Goal: Information Seeking & Learning: Check status

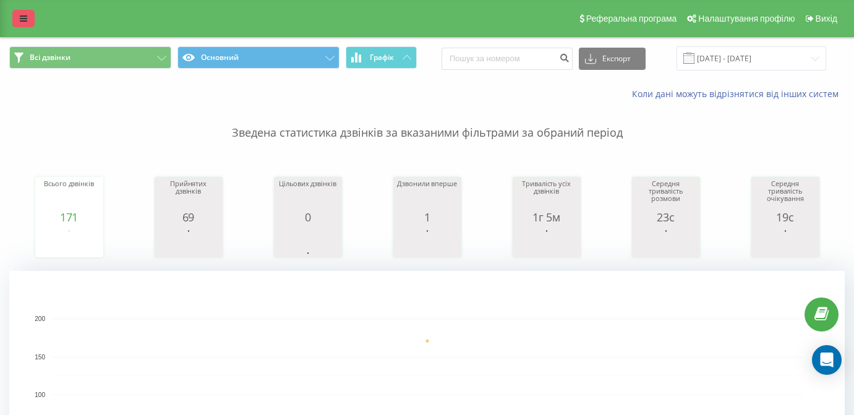
click at [26, 27] on link at bounding box center [23, 18] width 22 height 17
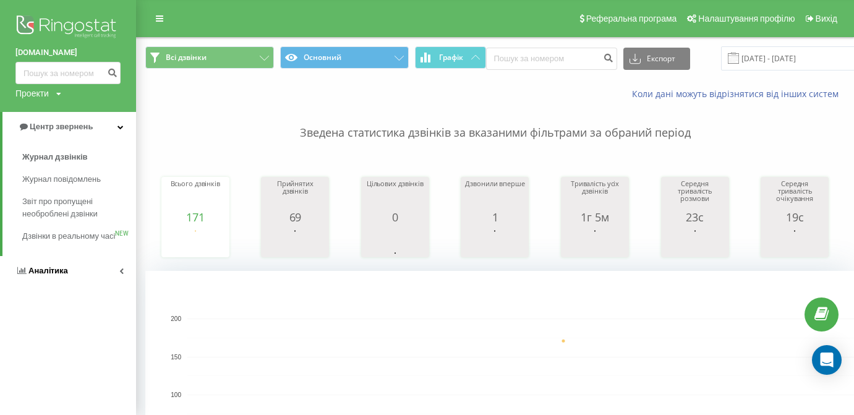
click at [73, 265] on link "Аналiтика" at bounding box center [68, 271] width 136 height 30
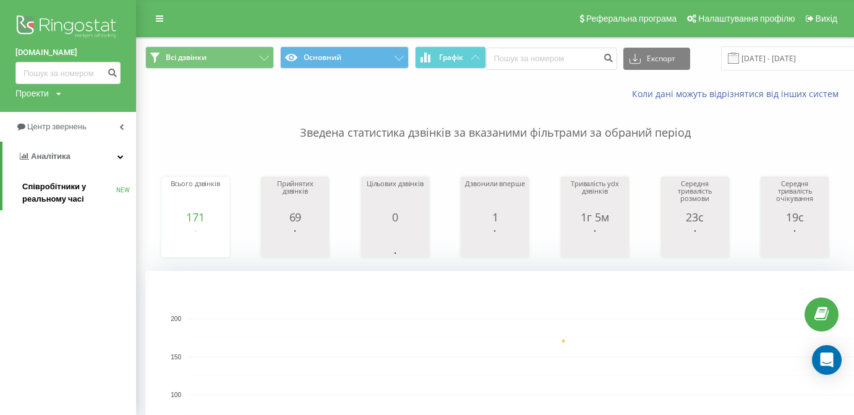
click at [77, 192] on span "Співробітники у реальному часі" at bounding box center [69, 193] width 94 height 25
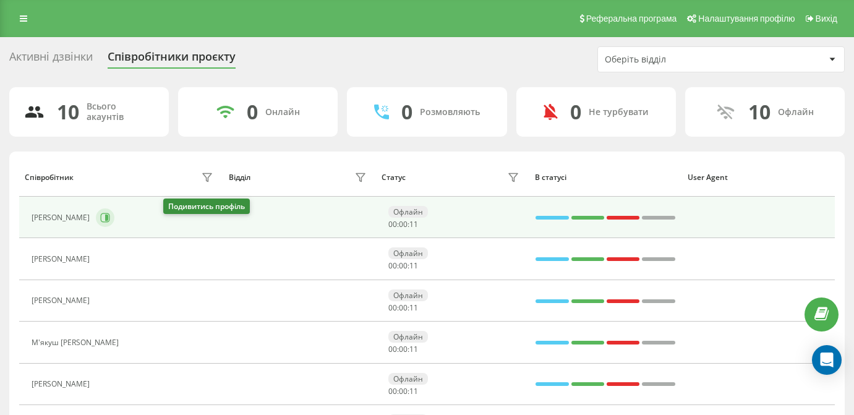
click at [110, 223] on icon at bounding box center [105, 218] width 10 height 10
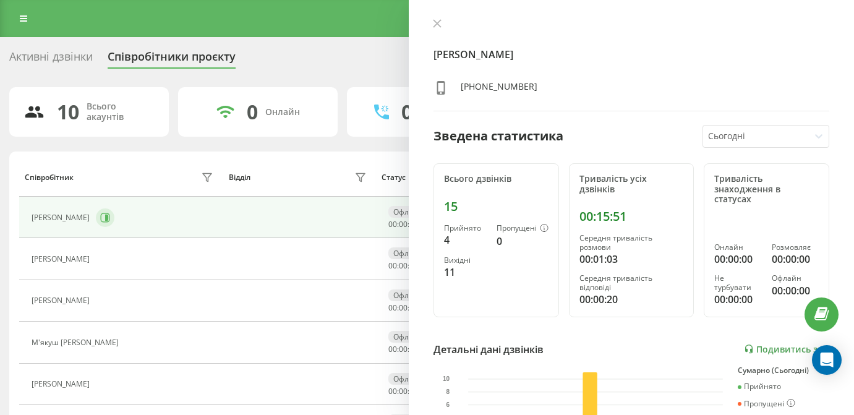
scroll to position [52, 0]
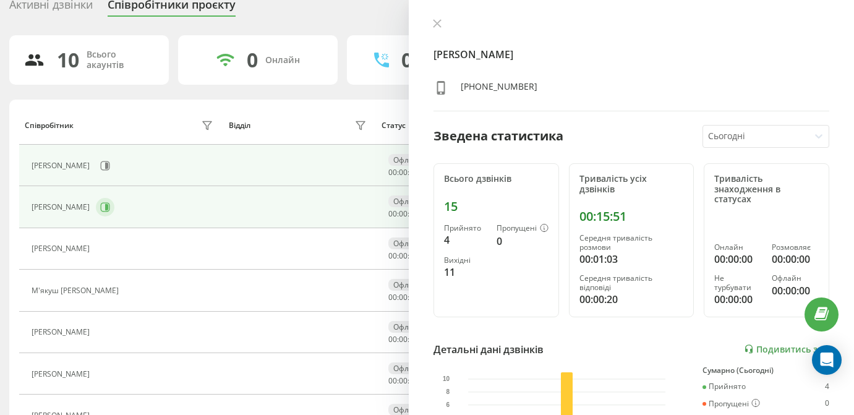
click at [114, 216] on button at bounding box center [105, 207] width 19 height 19
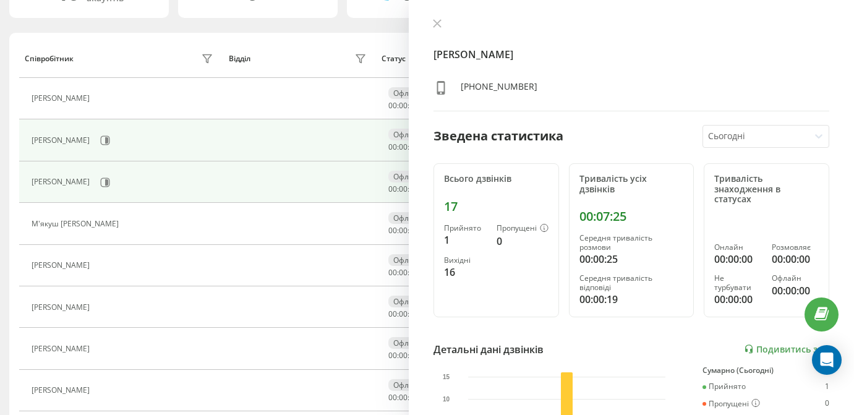
scroll to position [182, 0]
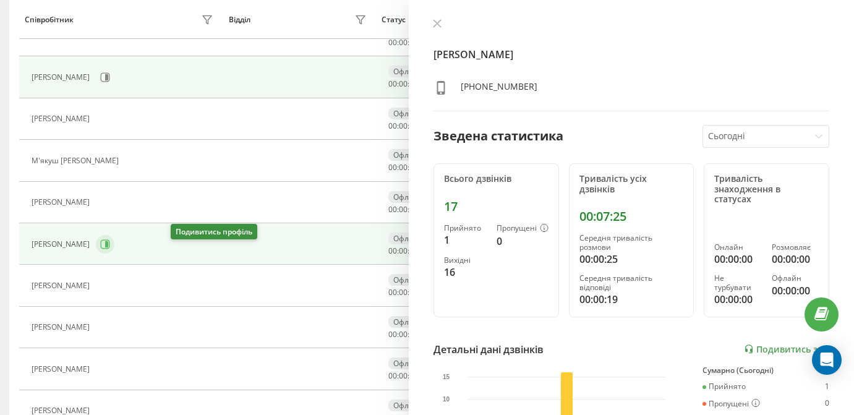
click at [110, 249] on icon at bounding box center [105, 244] width 10 height 10
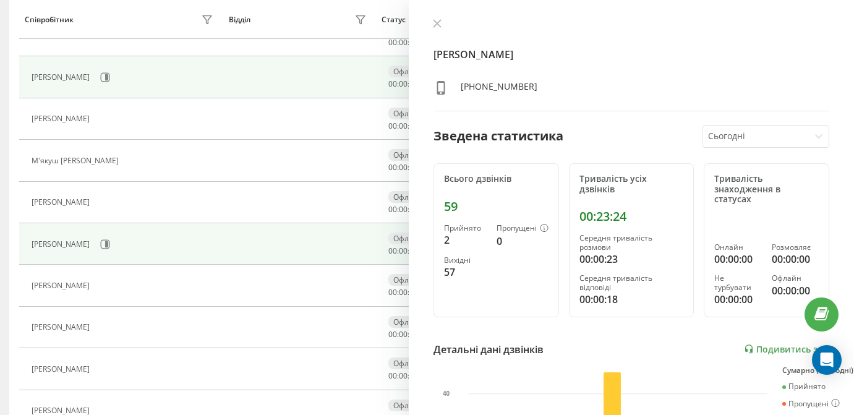
scroll to position [149, 0]
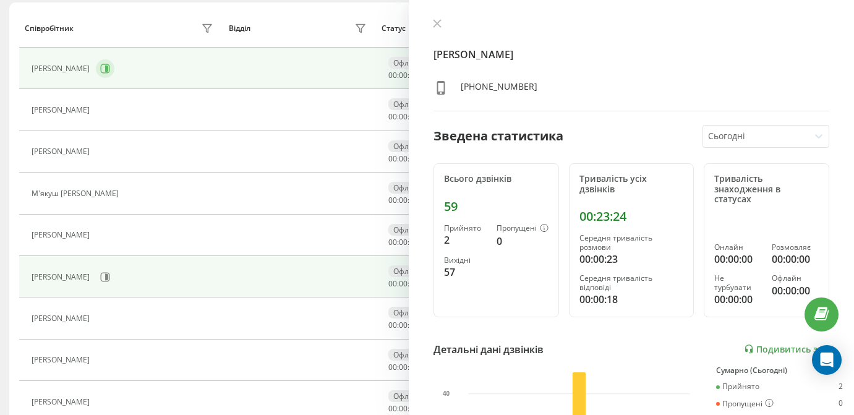
click at [110, 74] on icon at bounding box center [105, 69] width 10 height 10
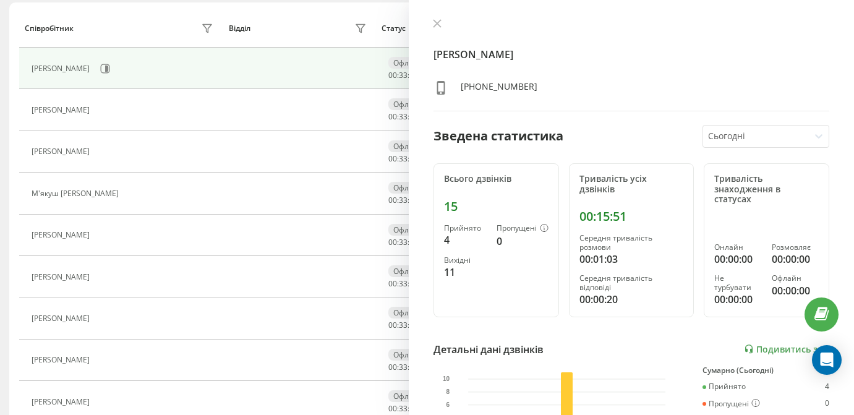
click at [287, 1] on div "10 Всього акаунтів 0 Онлайн 0 Розмовляють 0 Не турбувати 10 [PERSON_NAME] Відді…" at bounding box center [426, 219] width 835 height 563
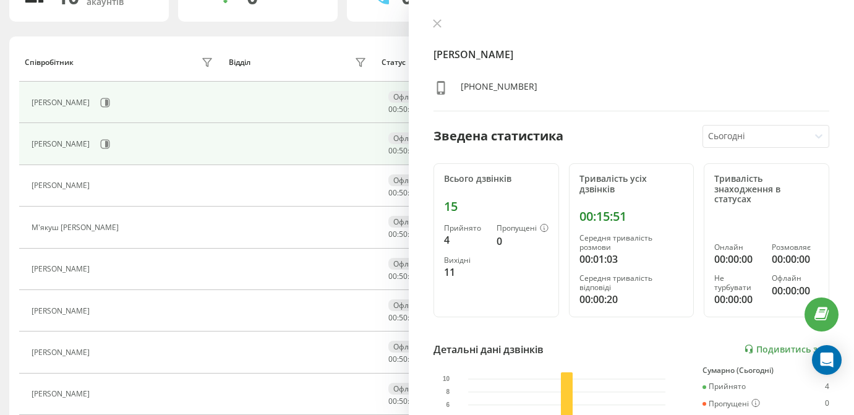
scroll to position [115, 0]
click at [114, 153] on button at bounding box center [105, 144] width 19 height 19
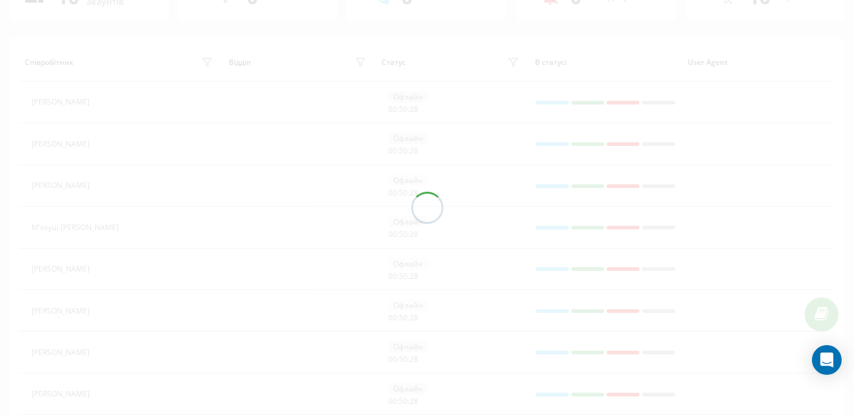
click at [146, 156] on div at bounding box center [427, 207] width 854 height 415
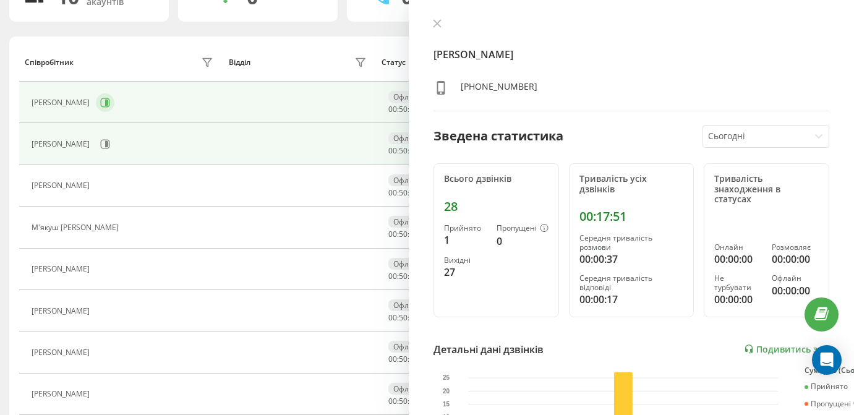
click at [110, 107] on icon at bounding box center [105, 102] width 9 height 9
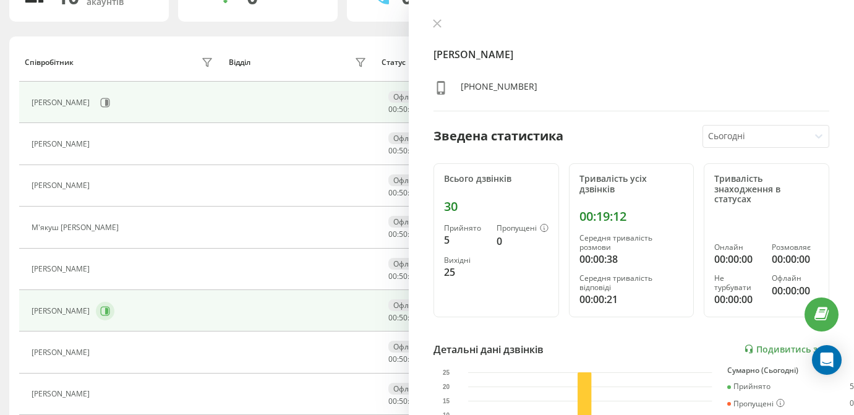
click at [108, 314] on icon at bounding box center [106, 311] width 3 height 6
click at [114, 112] on button at bounding box center [105, 102] width 19 height 19
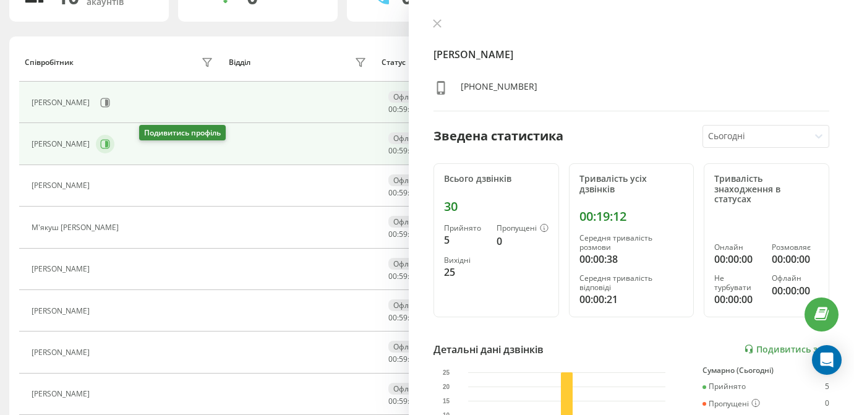
click at [110, 149] on icon at bounding box center [105, 144] width 10 height 10
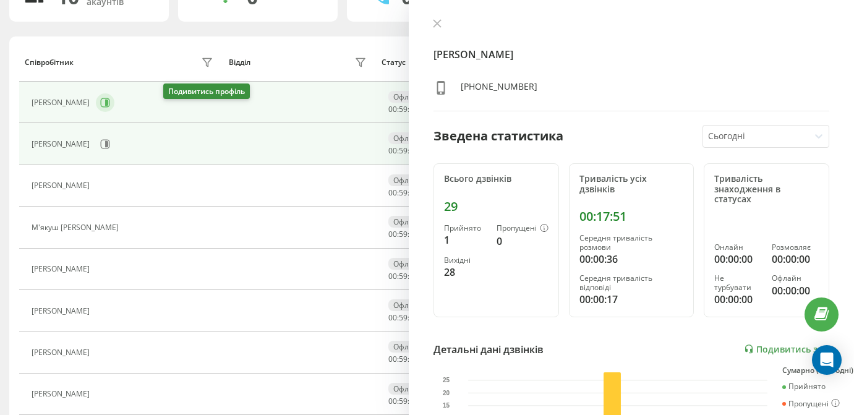
click at [110, 108] on icon at bounding box center [105, 103] width 10 height 10
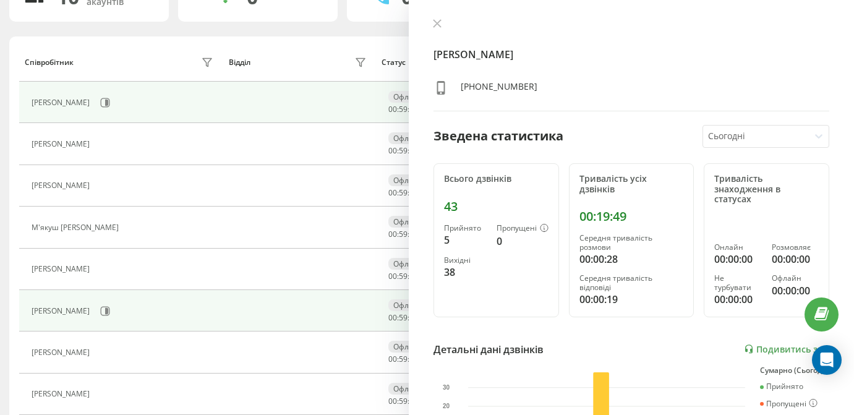
scroll to position [138, 0]
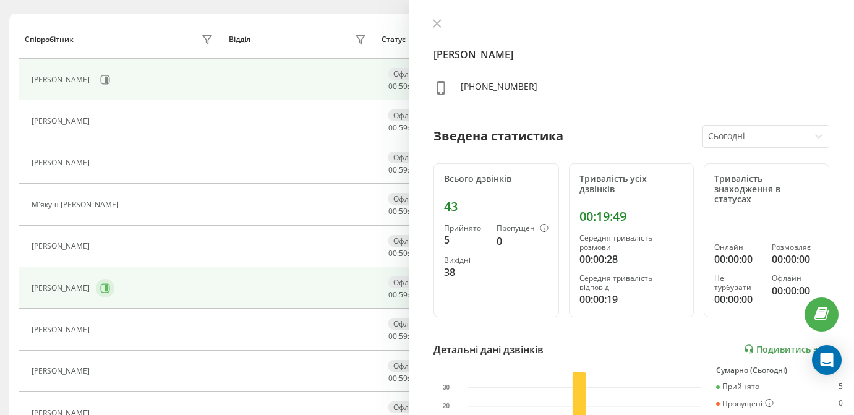
click at [114, 297] on button at bounding box center [105, 288] width 19 height 19
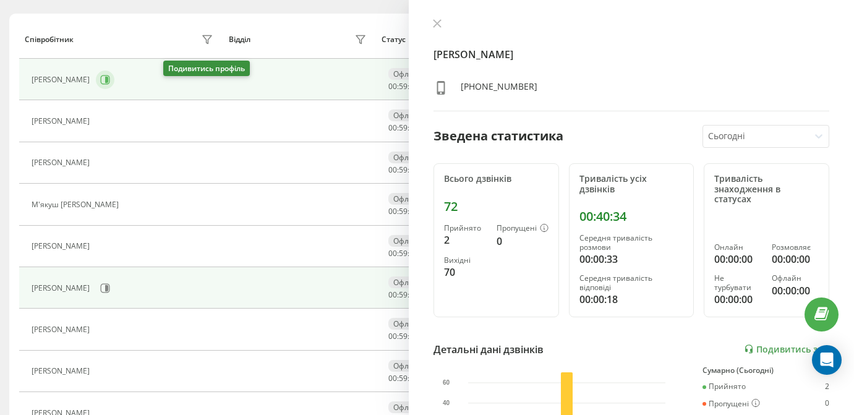
click at [110, 85] on icon at bounding box center [105, 80] width 10 height 10
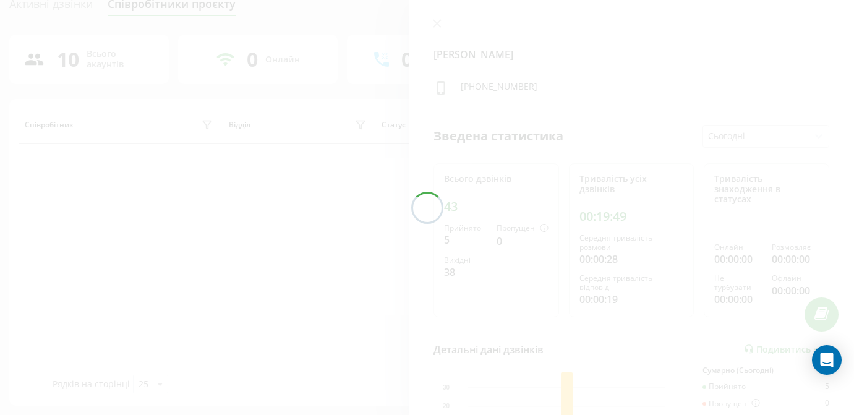
scroll to position [52, 0]
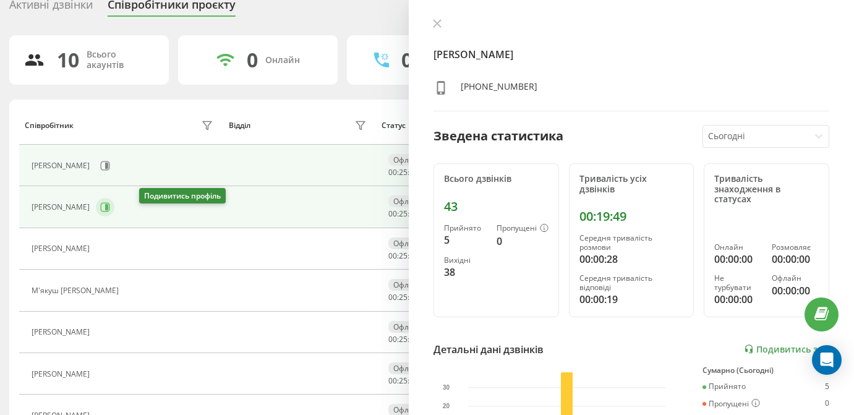
click at [110, 212] on icon at bounding box center [105, 207] width 10 height 10
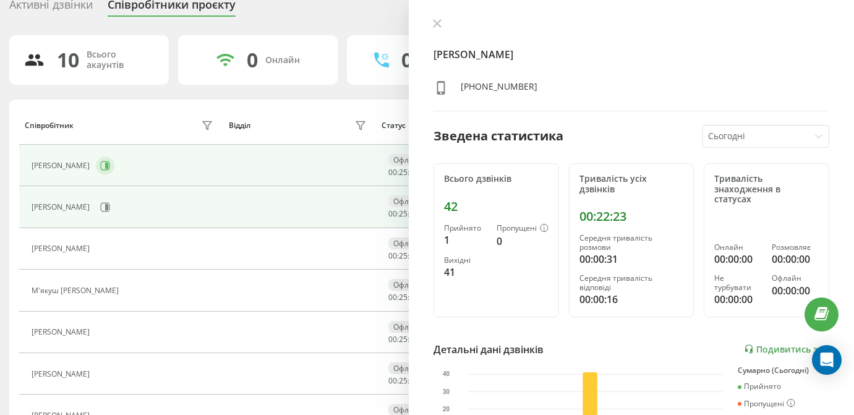
click at [110, 171] on icon at bounding box center [105, 166] width 10 height 10
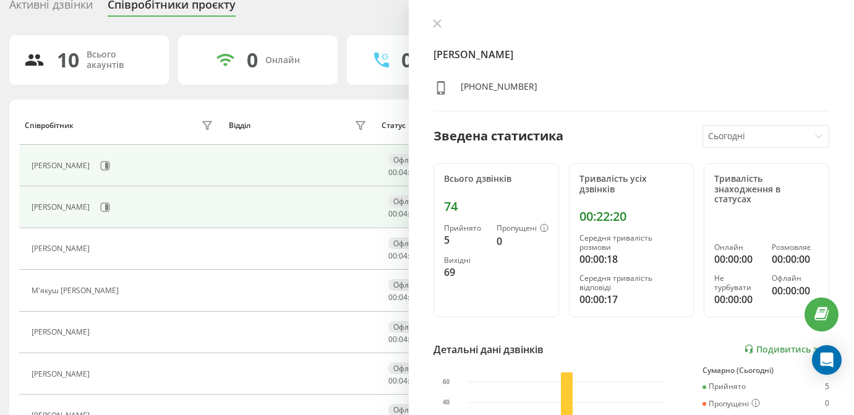
click at [160, 218] on div "[PERSON_NAME]" at bounding box center [124, 207] width 185 height 21
click at [114, 216] on button at bounding box center [105, 207] width 19 height 19
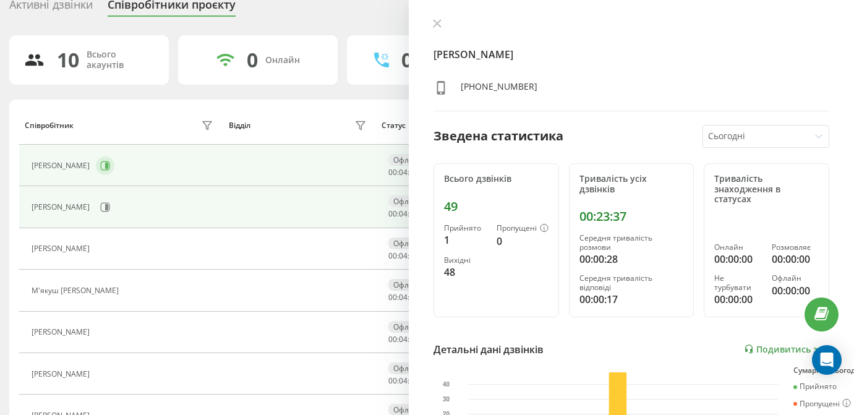
click at [110, 171] on icon at bounding box center [105, 166] width 10 height 10
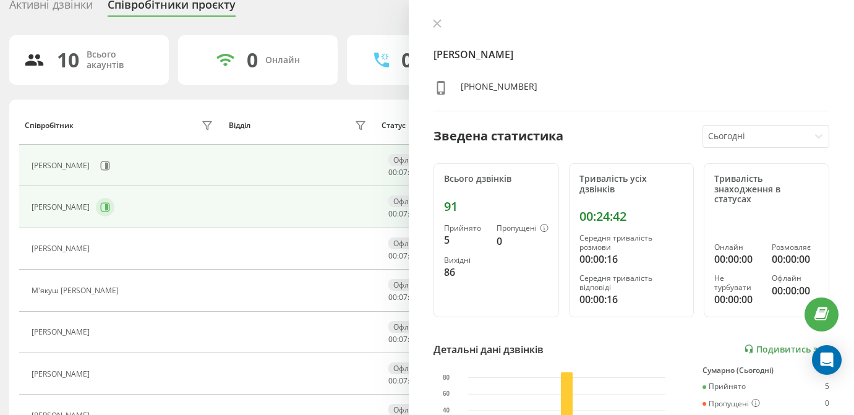
click at [114, 215] on button at bounding box center [105, 207] width 19 height 19
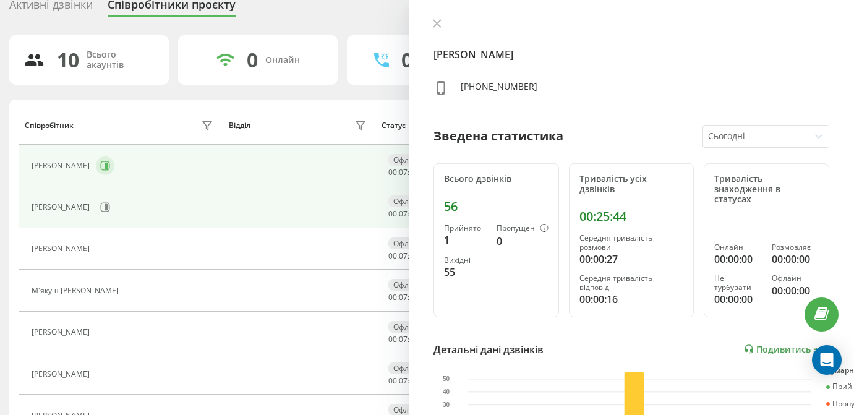
click at [108, 169] on icon at bounding box center [106, 166] width 3 height 6
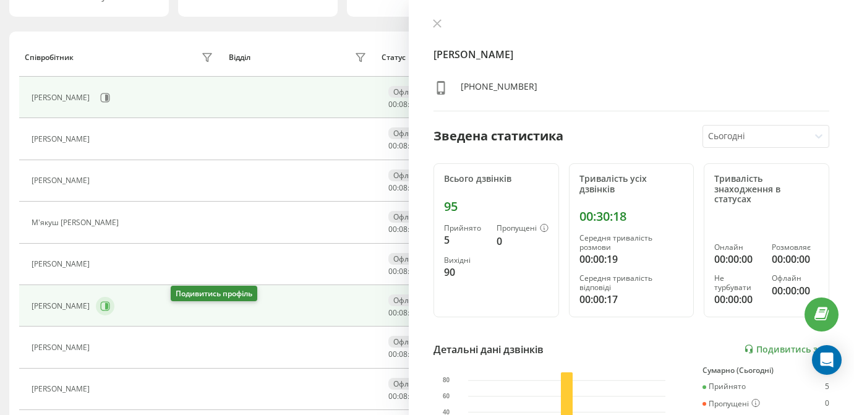
click at [110, 311] on icon at bounding box center [105, 306] width 10 height 10
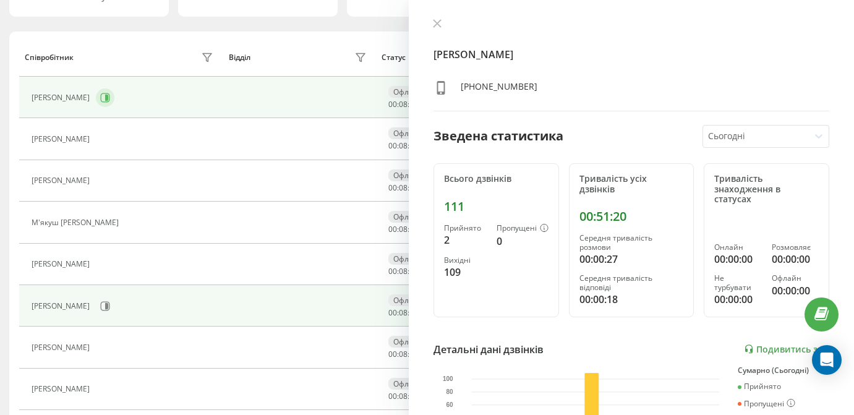
click at [110, 103] on icon at bounding box center [105, 98] width 10 height 10
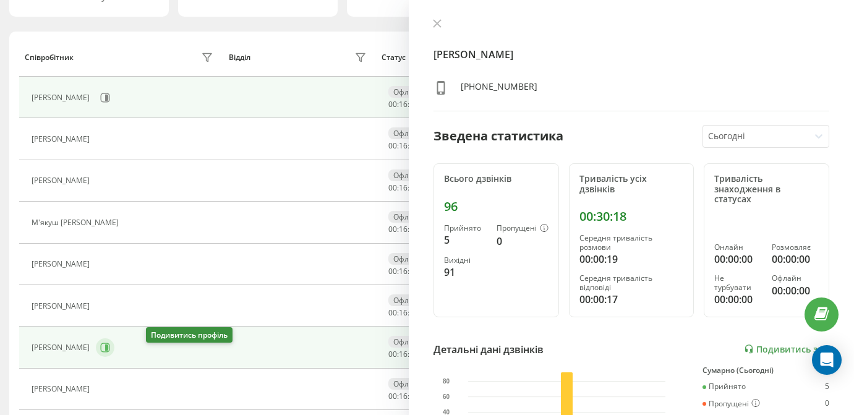
click at [110, 352] on icon at bounding box center [105, 348] width 10 height 10
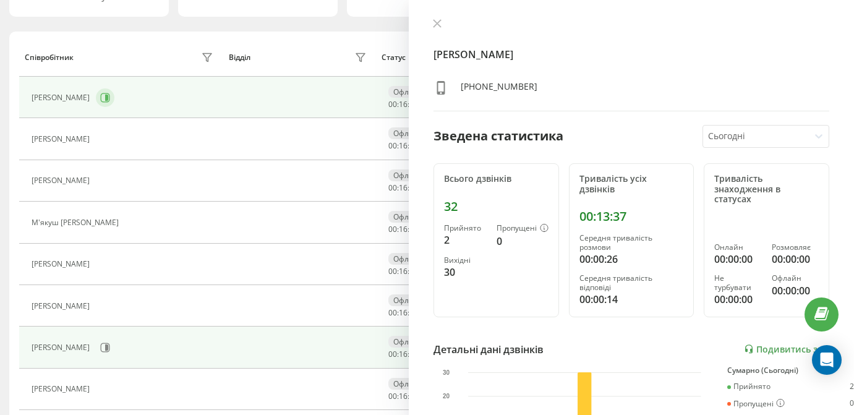
click at [108, 101] on icon at bounding box center [106, 98] width 3 height 6
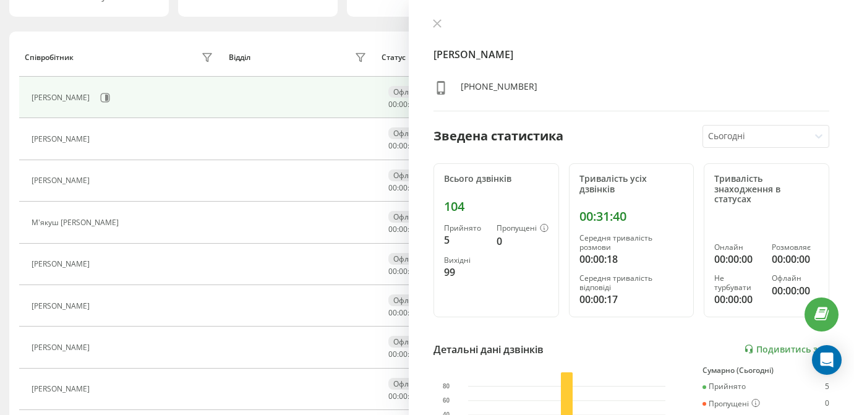
scroll to position [64, 0]
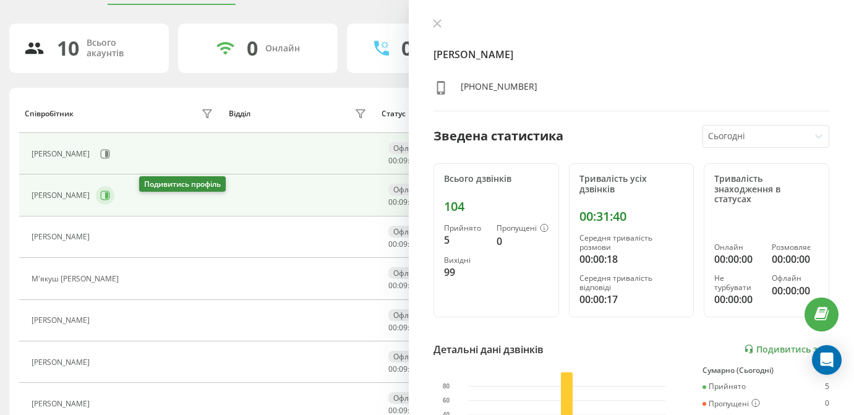
click at [110, 200] on icon at bounding box center [105, 195] width 10 height 10
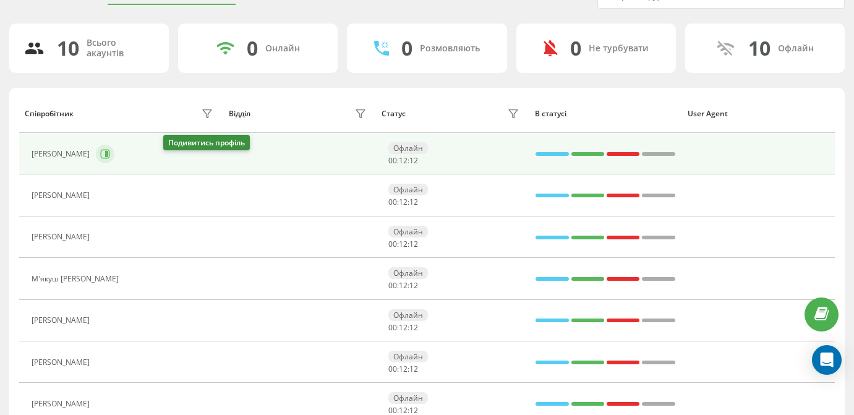
click at [110, 159] on icon at bounding box center [105, 154] width 10 height 10
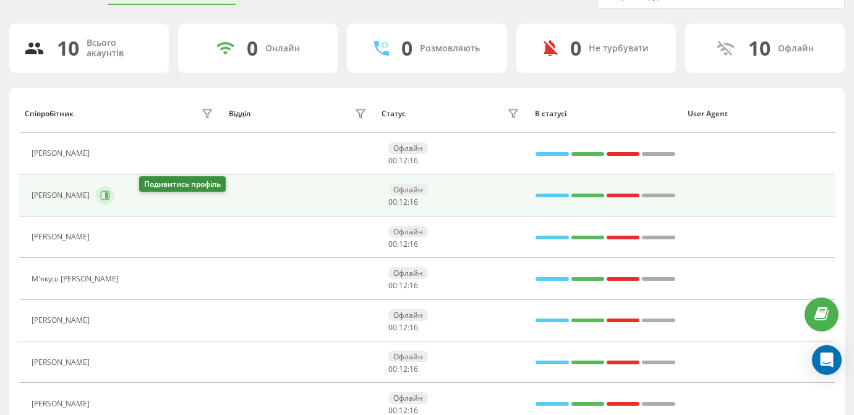
click at [108, 198] on icon at bounding box center [106, 195] width 3 height 6
